Goal: Task Accomplishment & Management: Manage account settings

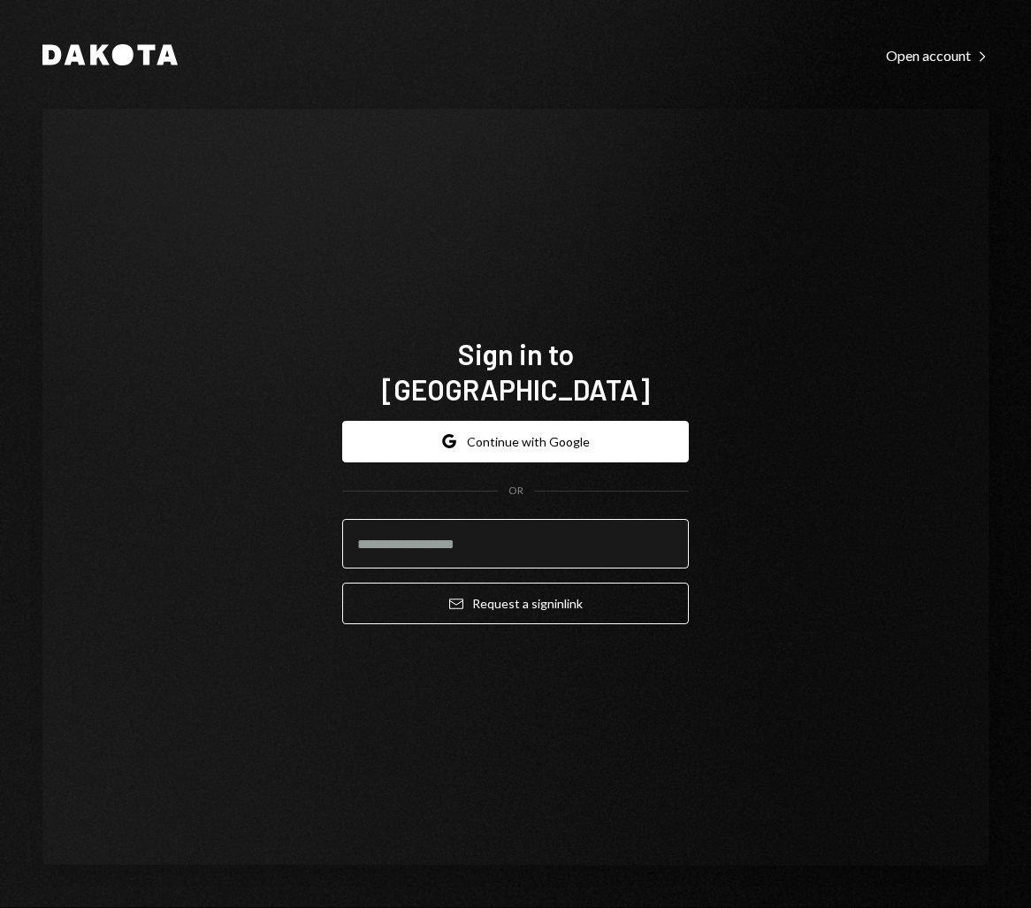
click at [445, 535] on input "email" at bounding box center [515, 544] width 347 height 50
type input "**********"
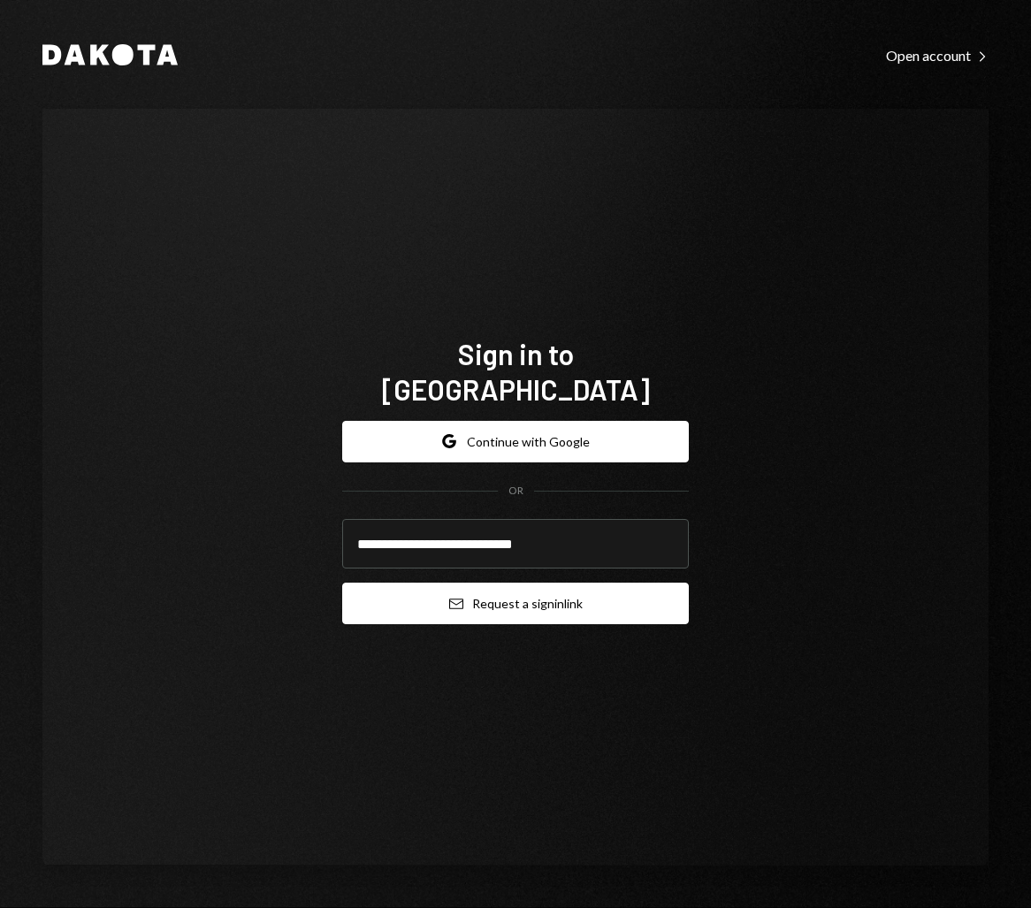
click at [491, 583] on button "Email Request a sign in link" at bounding box center [515, 604] width 347 height 42
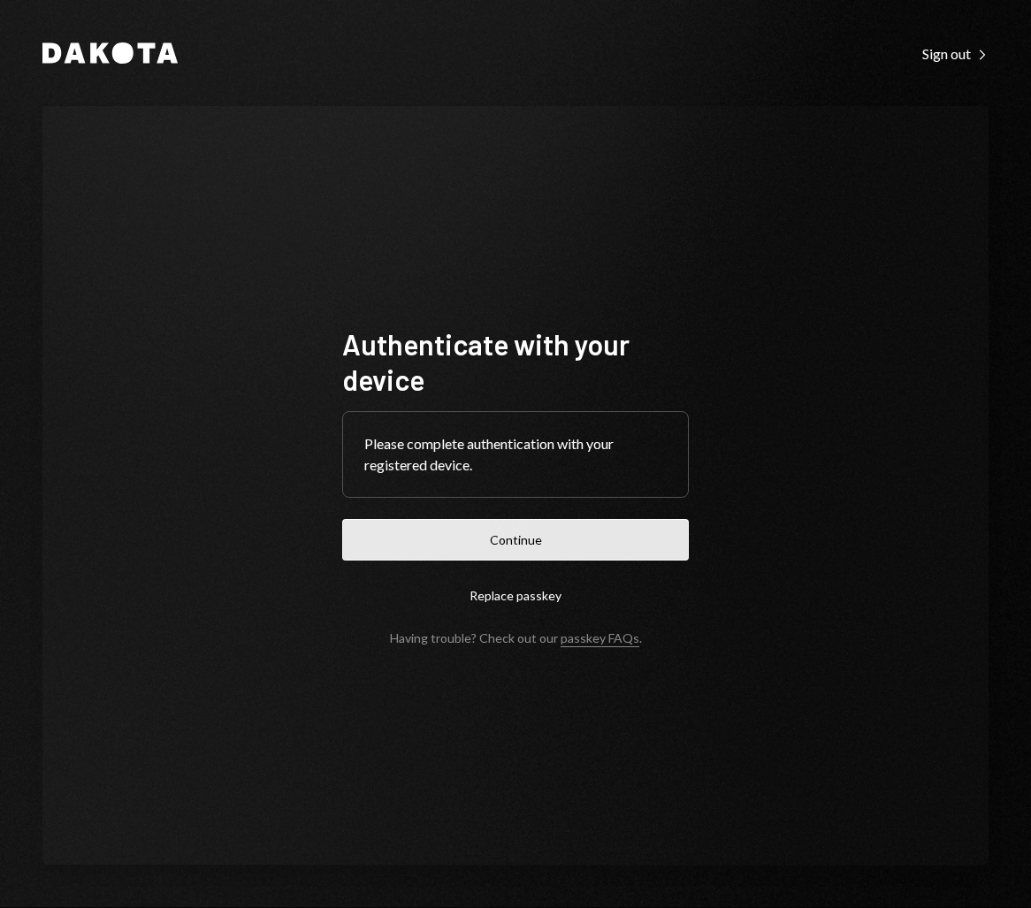
click at [456, 549] on button "Continue" at bounding box center [515, 540] width 347 height 42
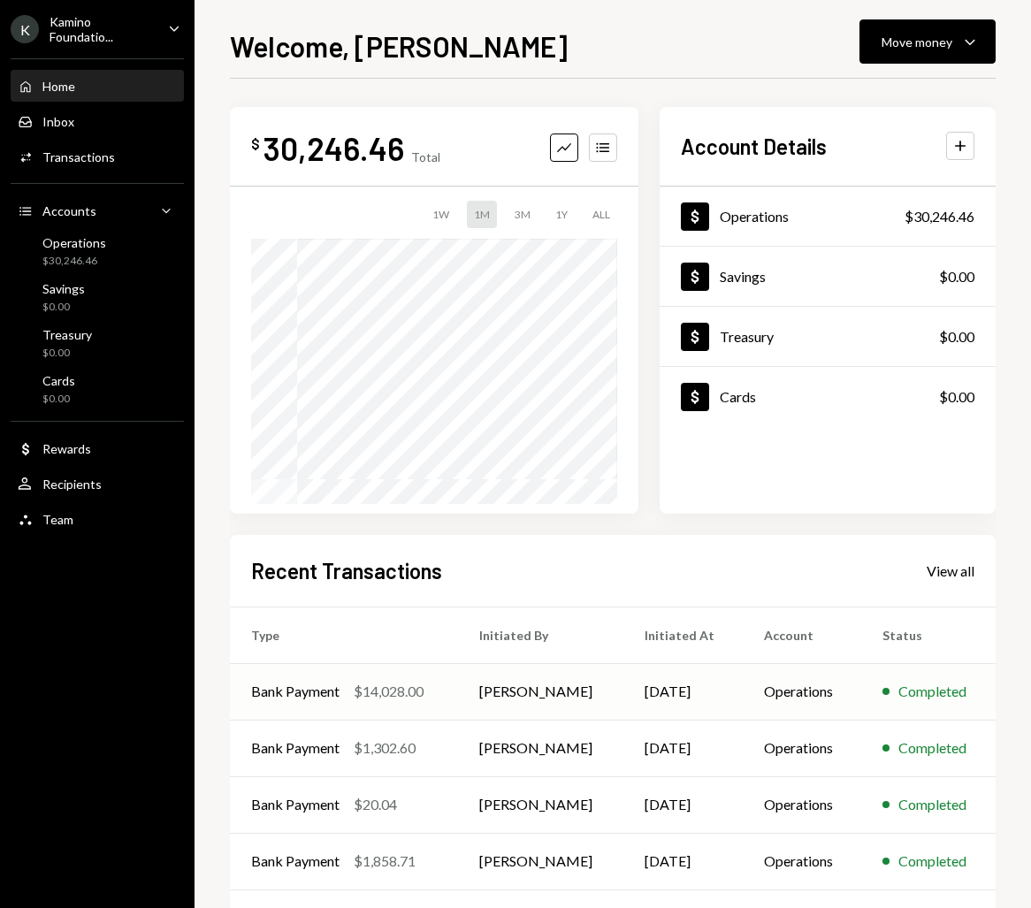
click at [305, 689] on div "Bank Payment" at bounding box center [295, 691] width 88 height 21
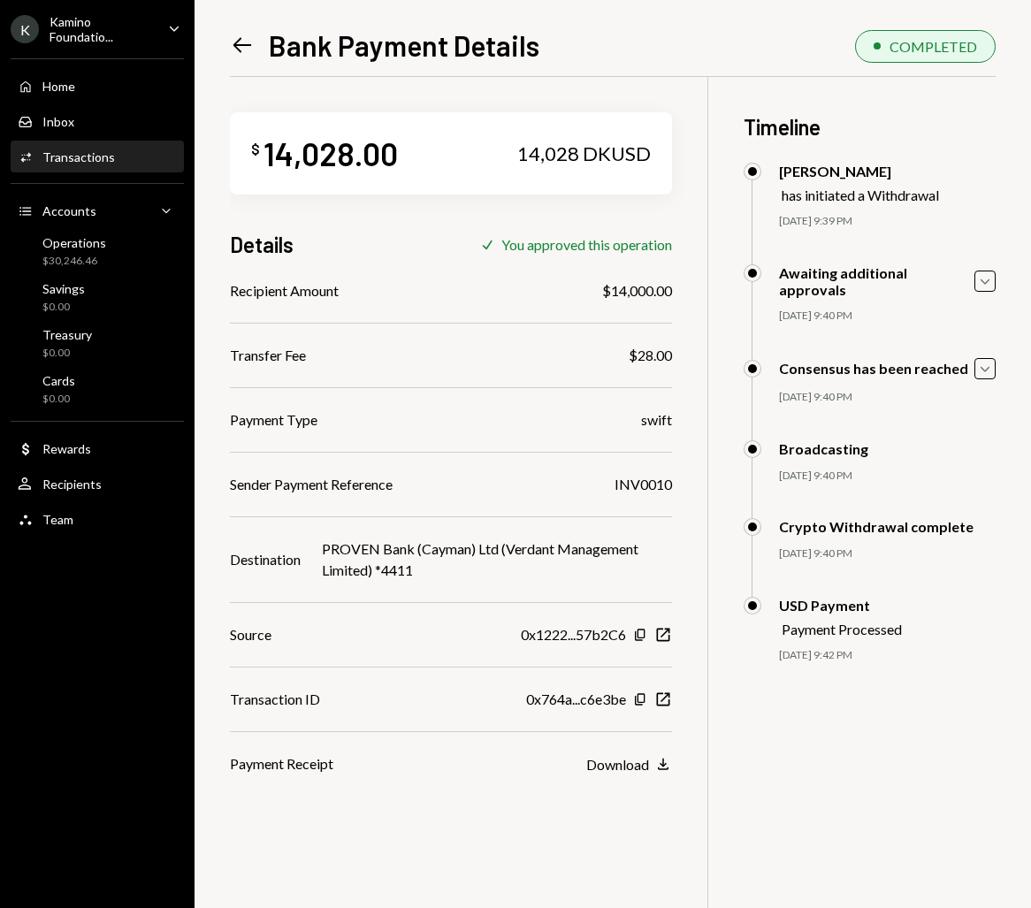
scroll to position [77, 0]
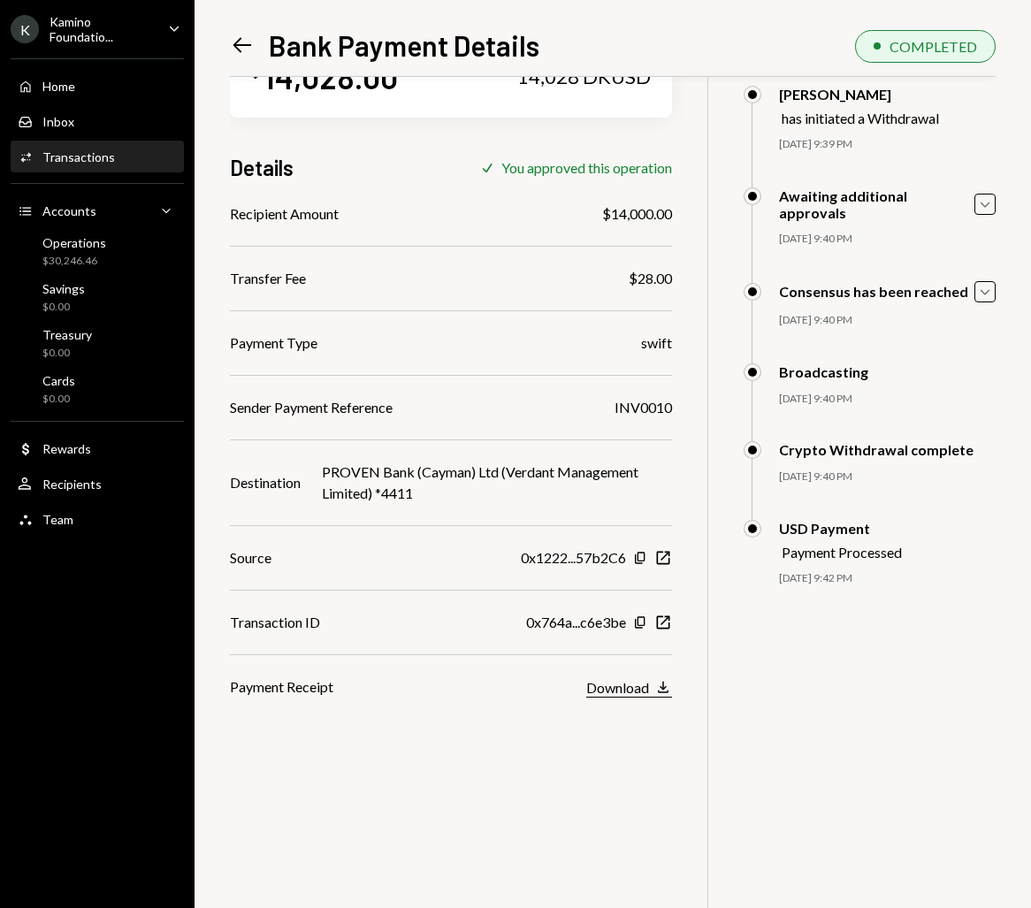
click at [649, 693] on div "Download" at bounding box center [617, 687] width 63 height 17
